Goal: Information Seeking & Learning: Learn about a topic

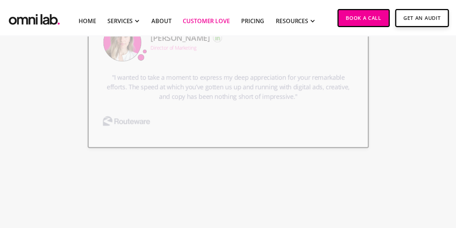
scroll to position [1643, 0]
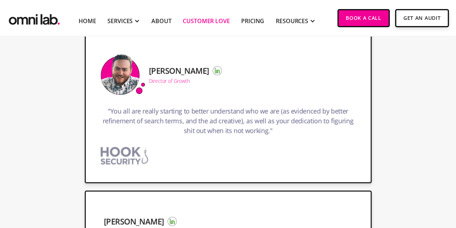
scroll to position [1582, 0]
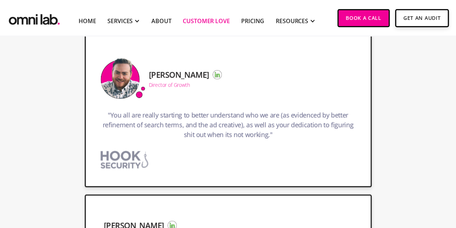
drag, startPoint x: 450, startPoint y: 106, endPoint x: 448, endPoint y: 73, distance: 32.5
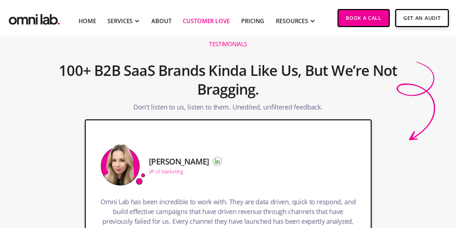
scroll to position [41, 0]
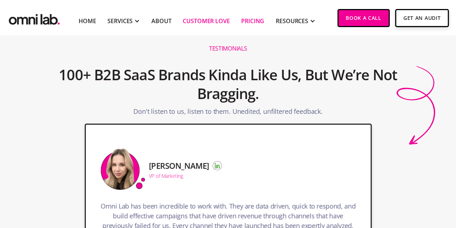
click at [255, 22] on link "Pricing" at bounding box center [252, 21] width 23 height 9
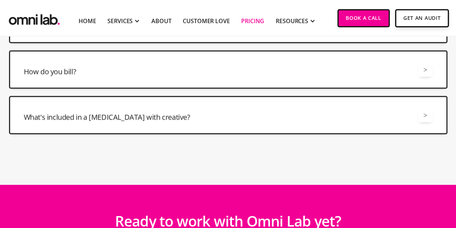
scroll to position [1108, 0]
